Goal: Ask a question: Seek information or help from site administrators or community

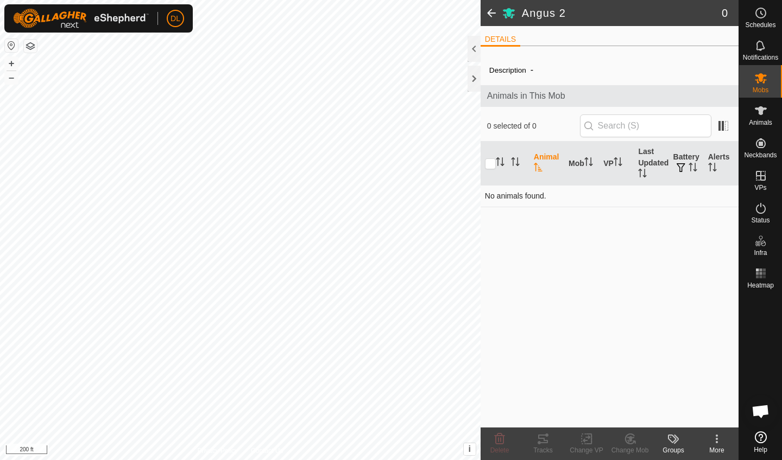
scroll to position [3330, 0]
click at [759, 406] on span "Open chat" at bounding box center [760, 412] width 18 height 15
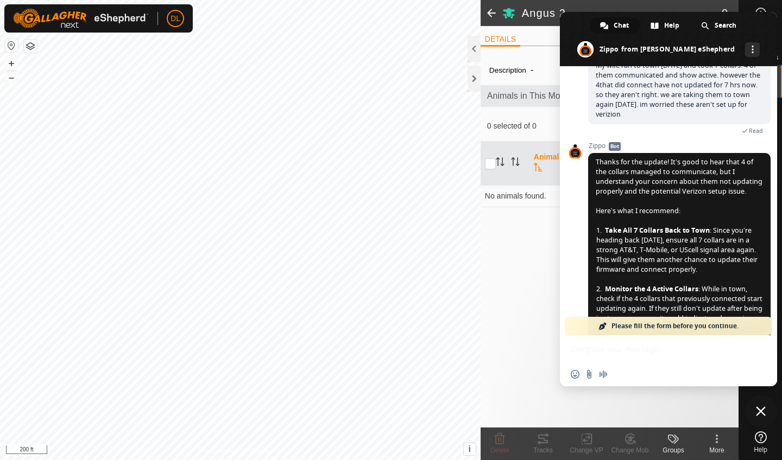
scroll to position [3436, 0]
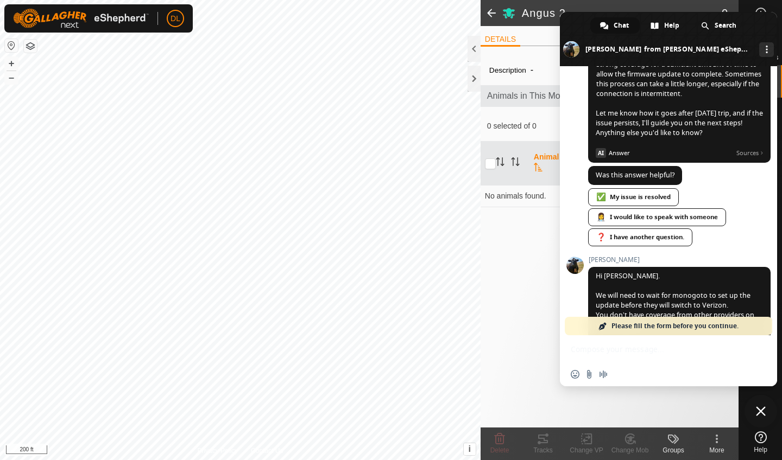
click at [607, 358] on div "Insert an emoji Send a file Audio message" at bounding box center [668, 360] width 217 height 51
click at [615, 371] on div "Insert an emoji Send a file Audio message" at bounding box center [668, 375] width 217 height 24
click at [600, 361] on div "Insert an emoji Send a file Audio message" at bounding box center [668, 360] width 217 height 51
click at [627, 323] on span "Please fill the form before you continue." at bounding box center [674, 326] width 127 height 18
click at [618, 379] on div "Insert an emoji Send a file Audio message" at bounding box center [668, 375] width 217 height 24
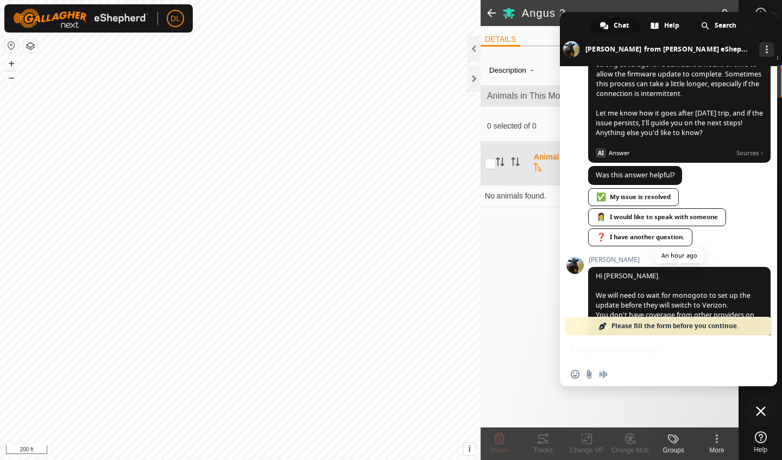
click at [620, 267] on span "Hi Daniel. We will need to wait for monogoto to set up the update before they w…" at bounding box center [679, 310] width 182 height 87
click at [624, 329] on span "Please fill the form before you continue." at bounding box center [674, 326] width 127 height 18
click at [601, 326] on span at bounding box center [602, 326] width 9 height 9
click at [630, 229] on div "❓ I have another question." at bounding box center [640, 238] width 104 height 18
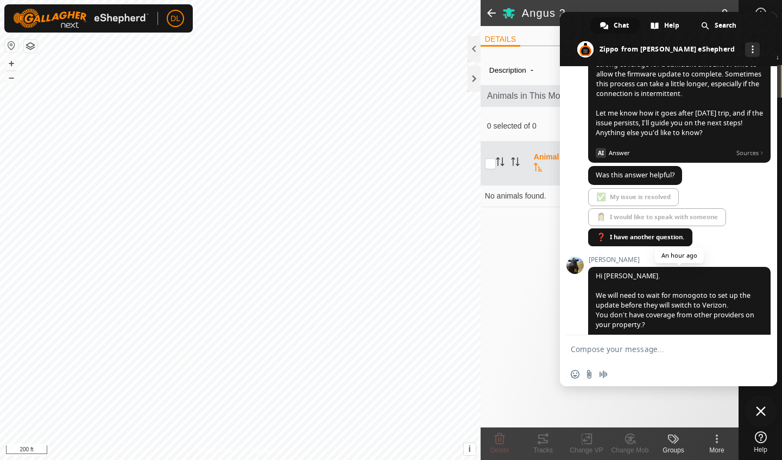
scroll to position [3417, 0]
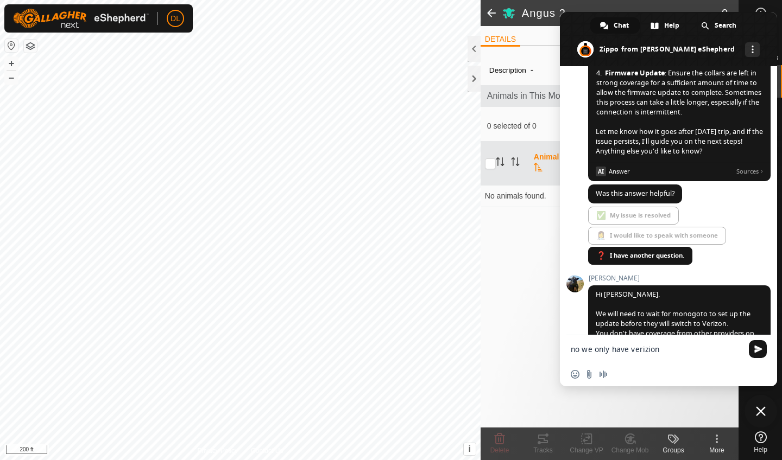
type textarea "no we only have Verizon."
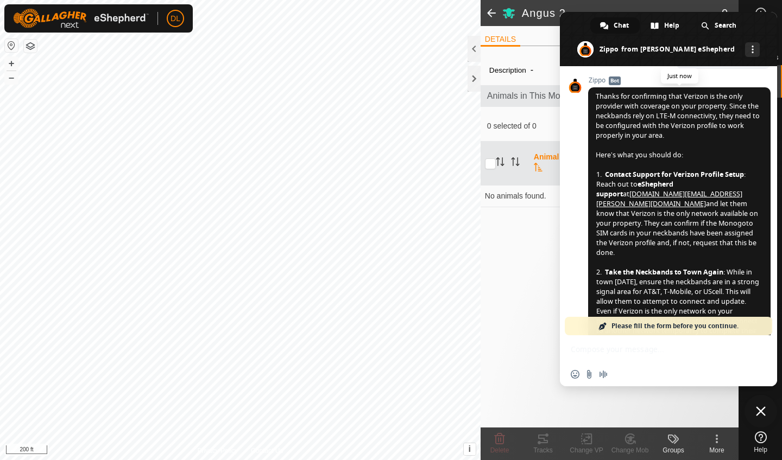
scroll to position [3918, 0]
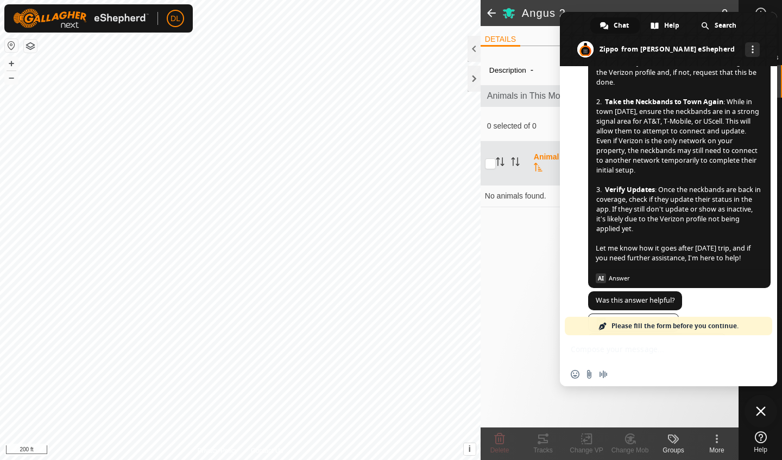
click at [665, 334] on div "👩‍⚕️ I would like to speak with someone" at bounding box center [657, 343] width 138 height 18
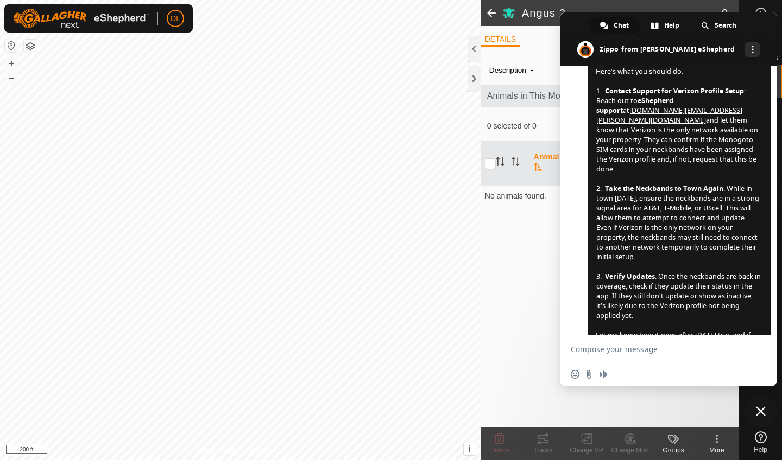
scroll to position [3922, 0]
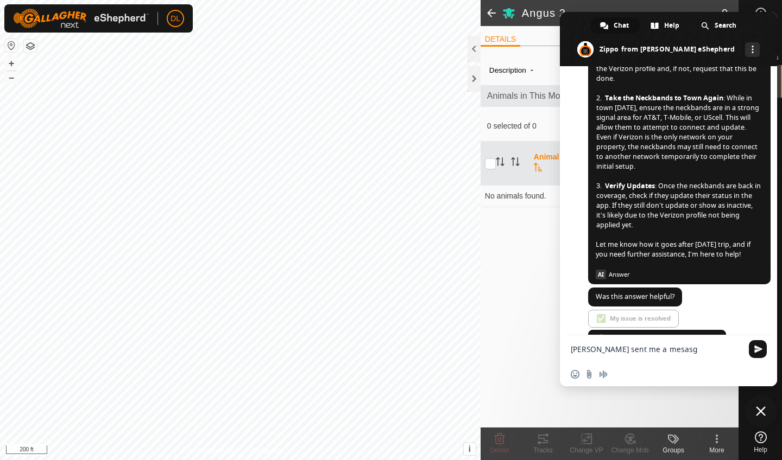
type textarea "[PERSON_NAME] sent me a mesasge"
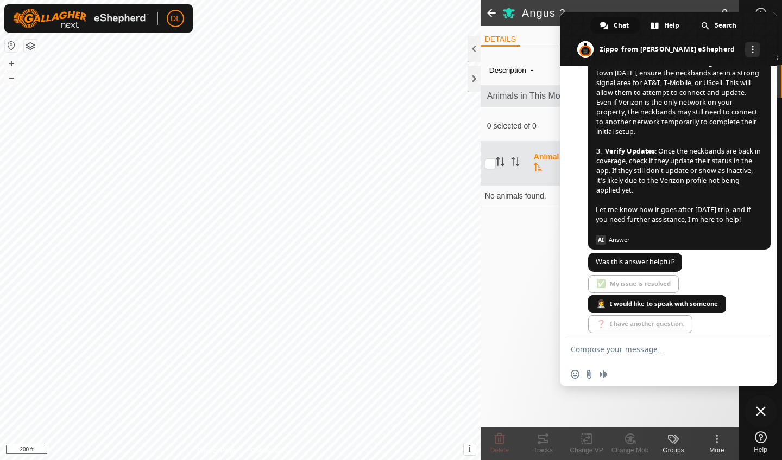
scroll to position [3949, 0]
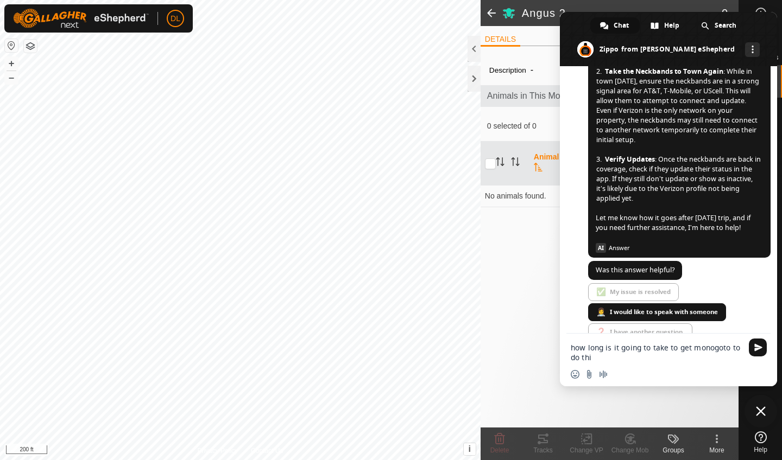
type textarea "how long is it going to take to get monogoto to do this"
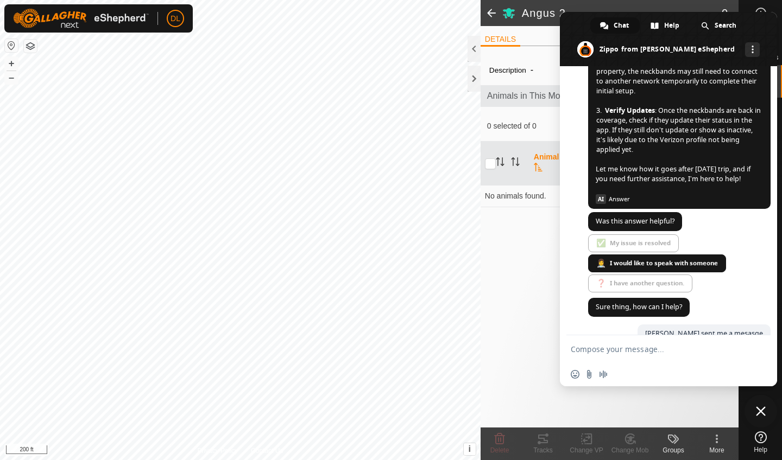
scroll to position [3981, 0]
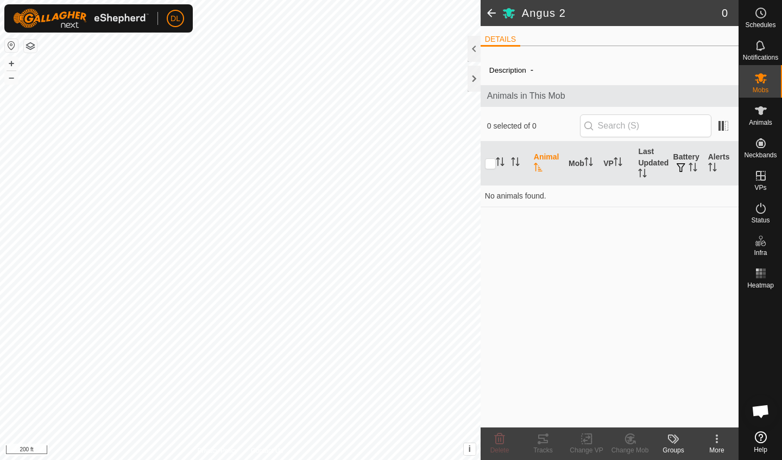
scroll to position [3981, 0]
click at [763, 409] on span "Open chat" at bounding box center [760, 412] width 18 height 15
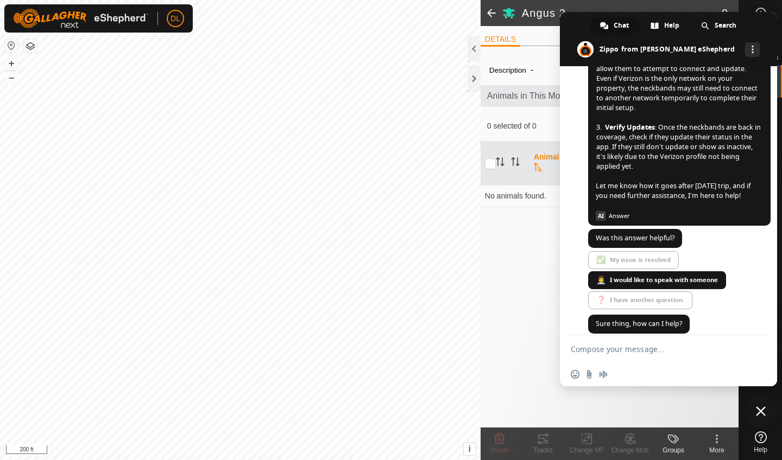
click at [569, 26] on span at bounding box center [668, 39] width 217 height 54
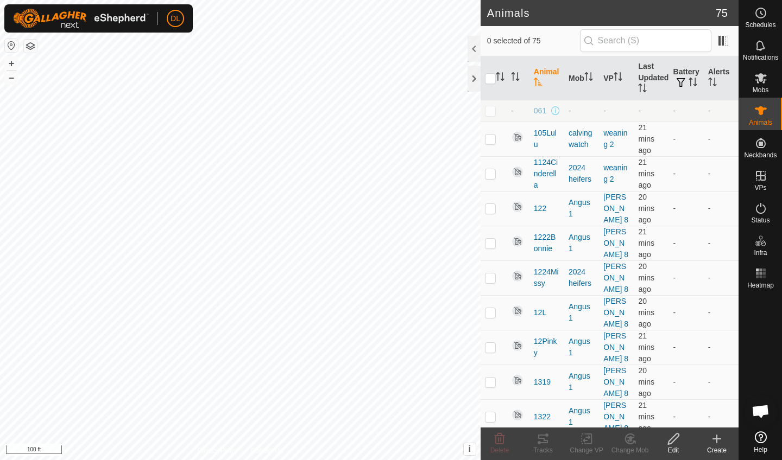
checkbox input "true"
click at [539, 444] on icon at bounding box center [538, 442] width 3 height 3
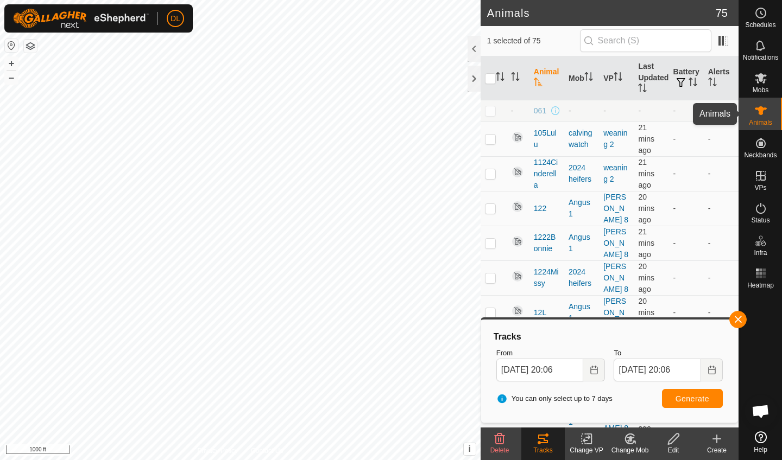
click at [758, 116] on icon at bounding box center [760, 110] width 13 height 13
click at [474, 51] on div at bounding box center [473, 49] width 13 height 26
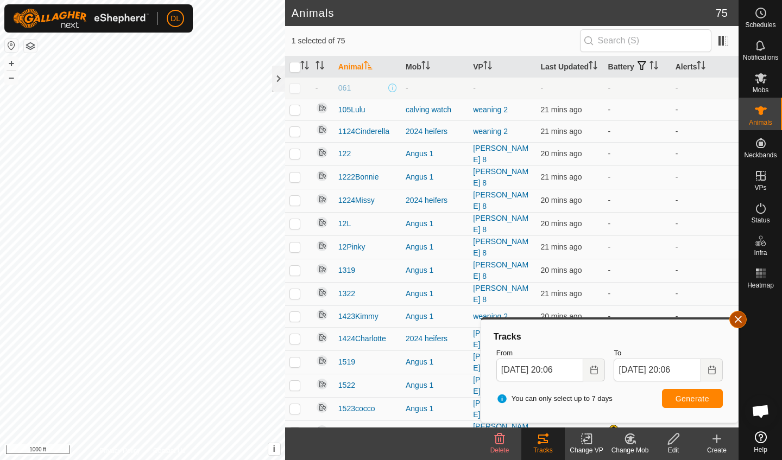
click at [736, 321] on button "button" at bounding box center [737, 319] width 17 height 17
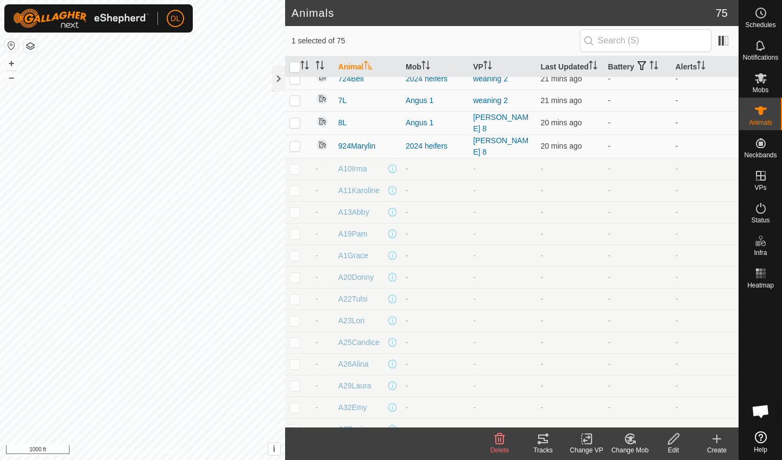
scroll to position [1290, 0]
checkbox input "true"
checkbox input "false"
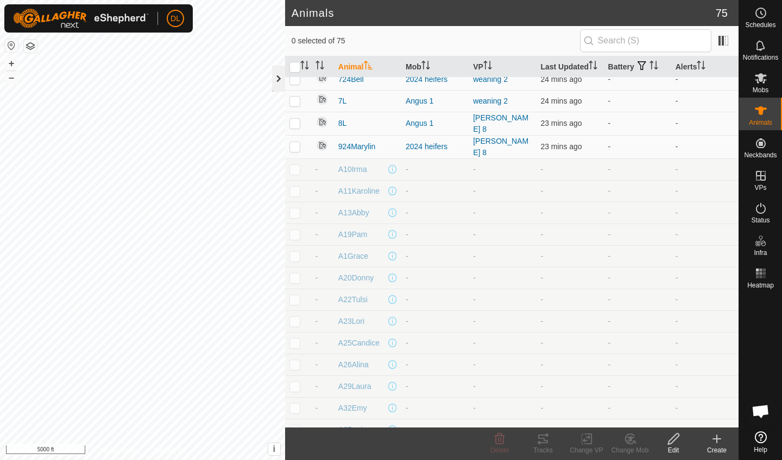
click at [280, 79] on div at bounding box center [278, 79] width 13 height 26
